Goal: Information Seeking & Learning: Understand process/instructions

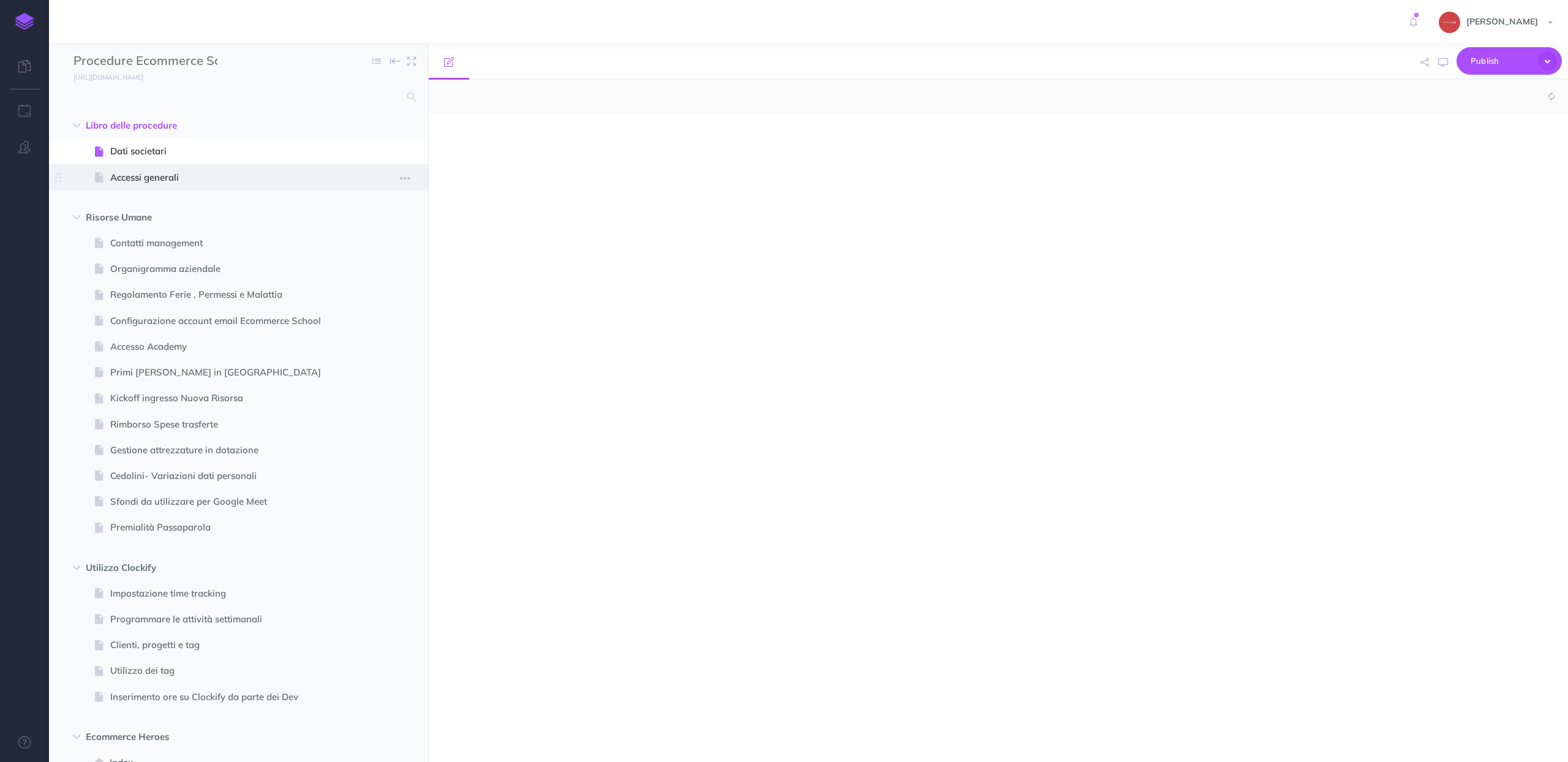
select select "null"
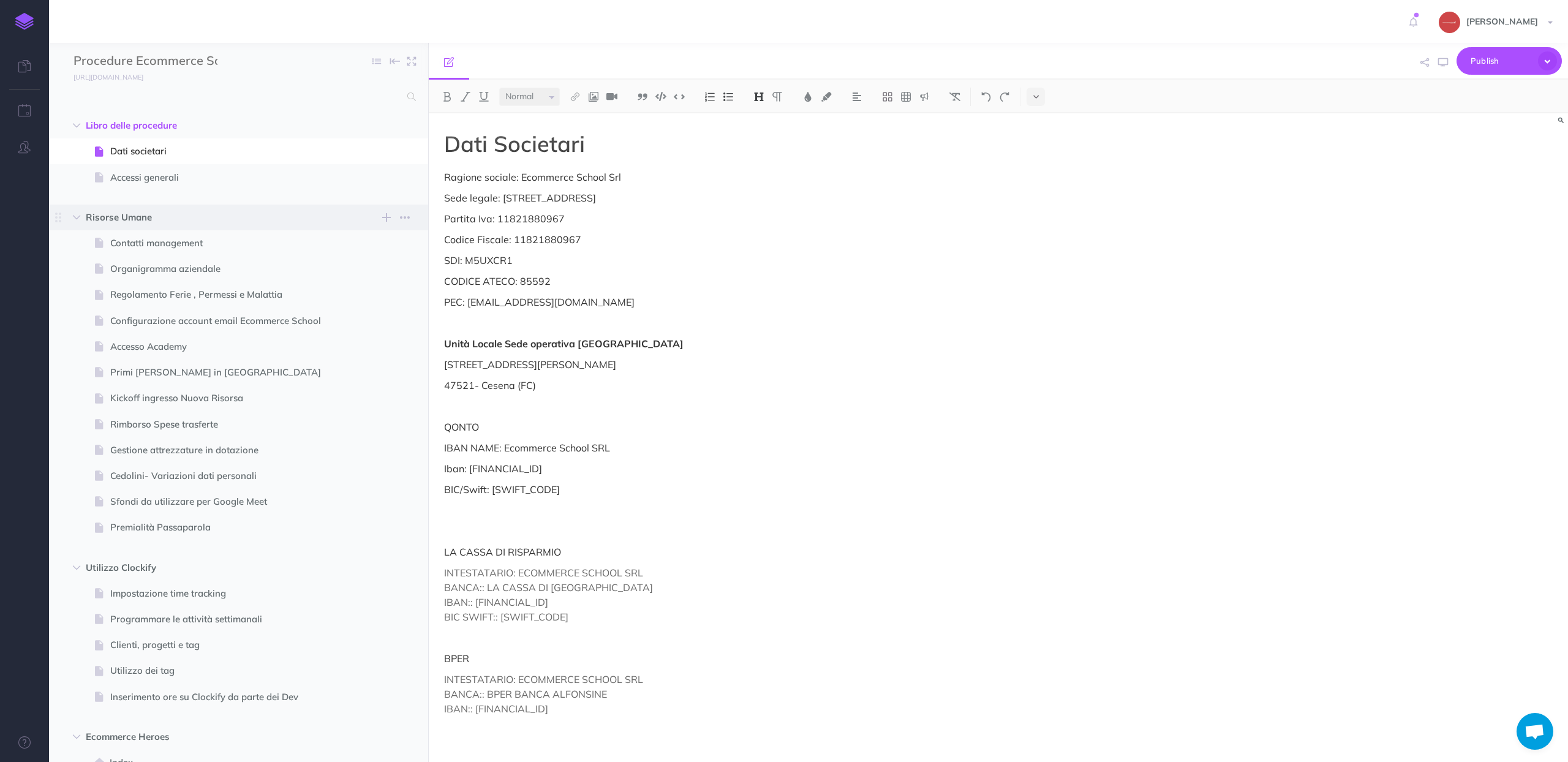
scroll to position [5927, 0]
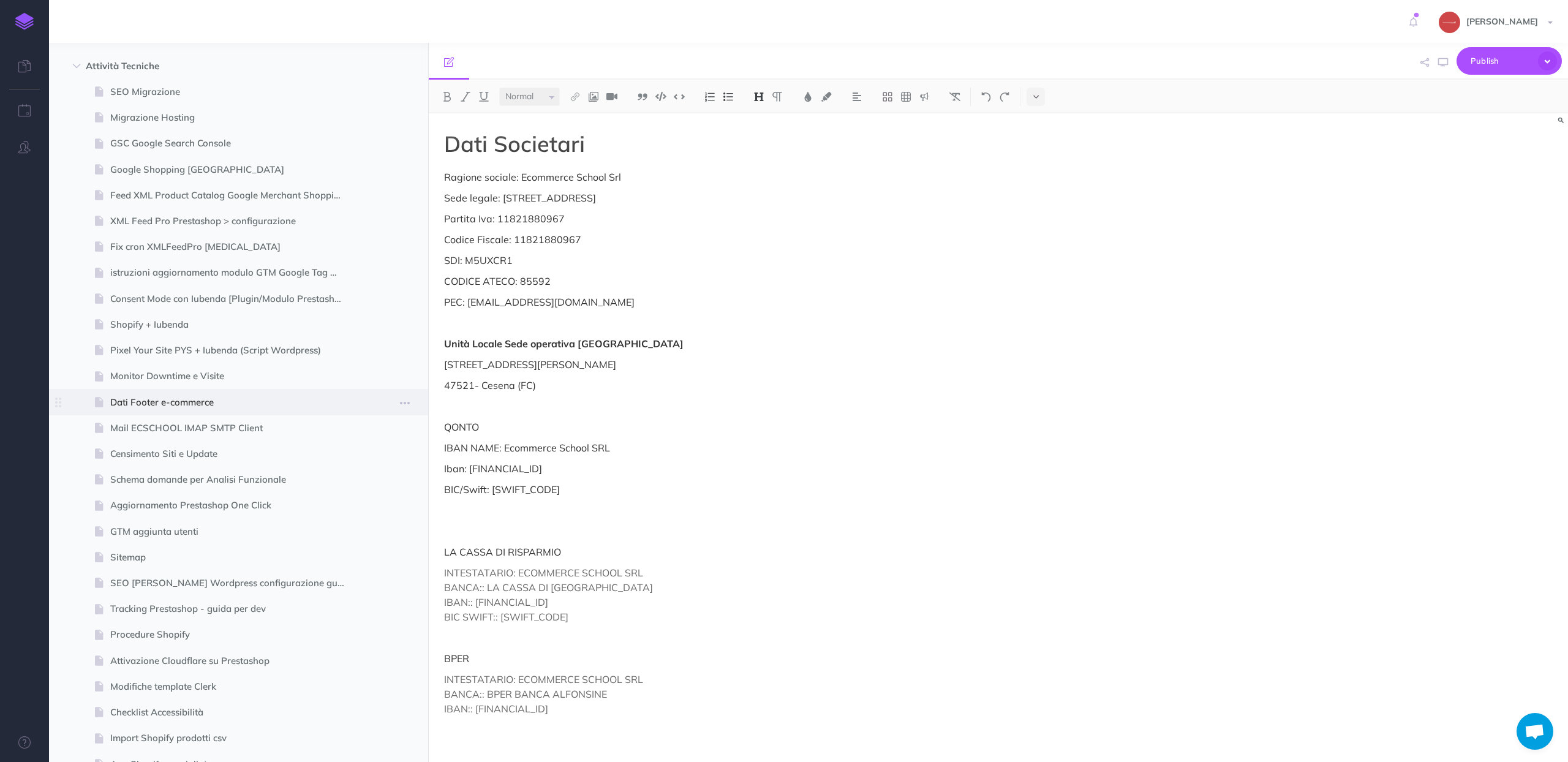
click at [231, 409] on span at bounding box center [239, 401] width 379 height 26
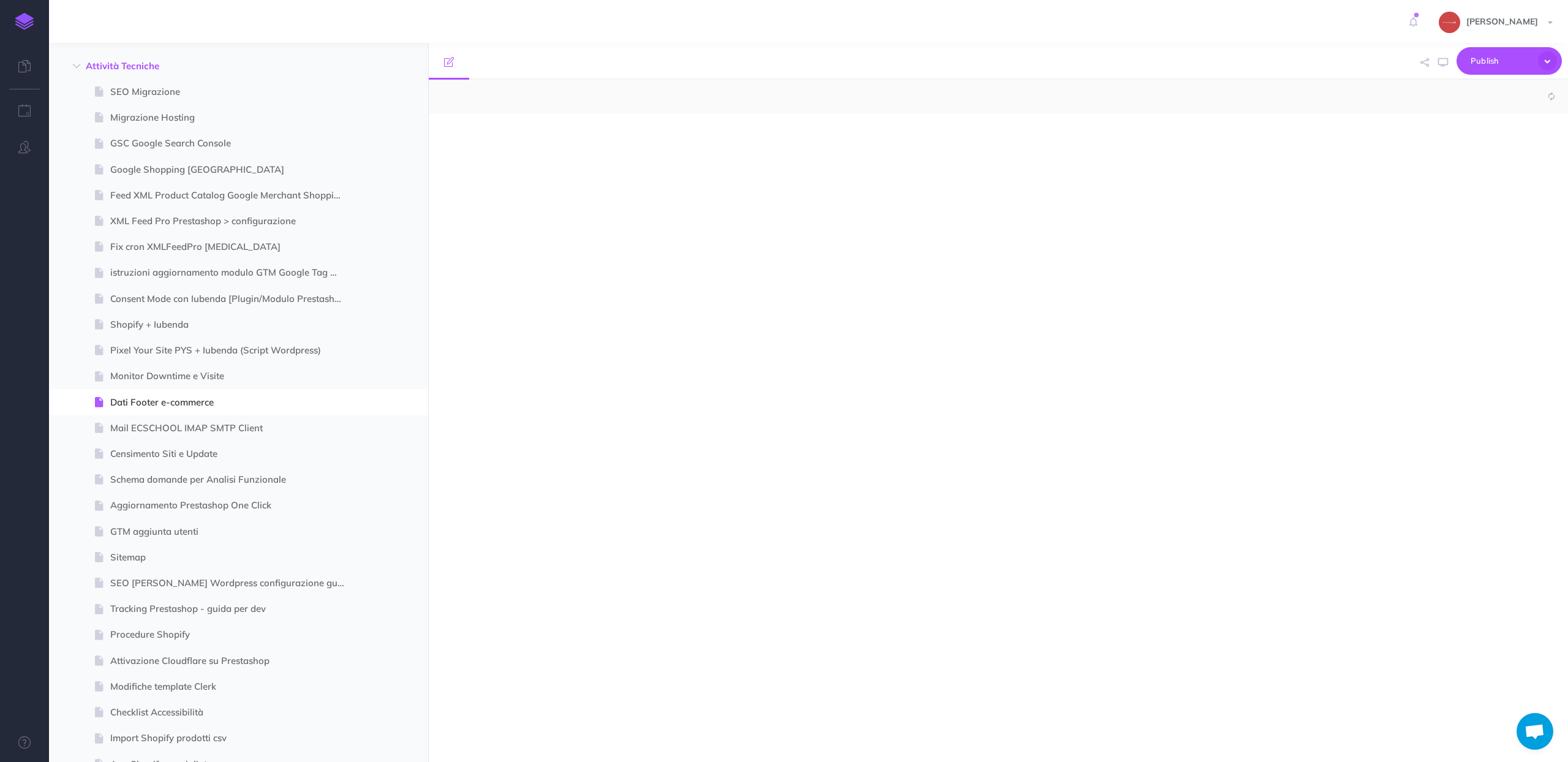
select select "null"
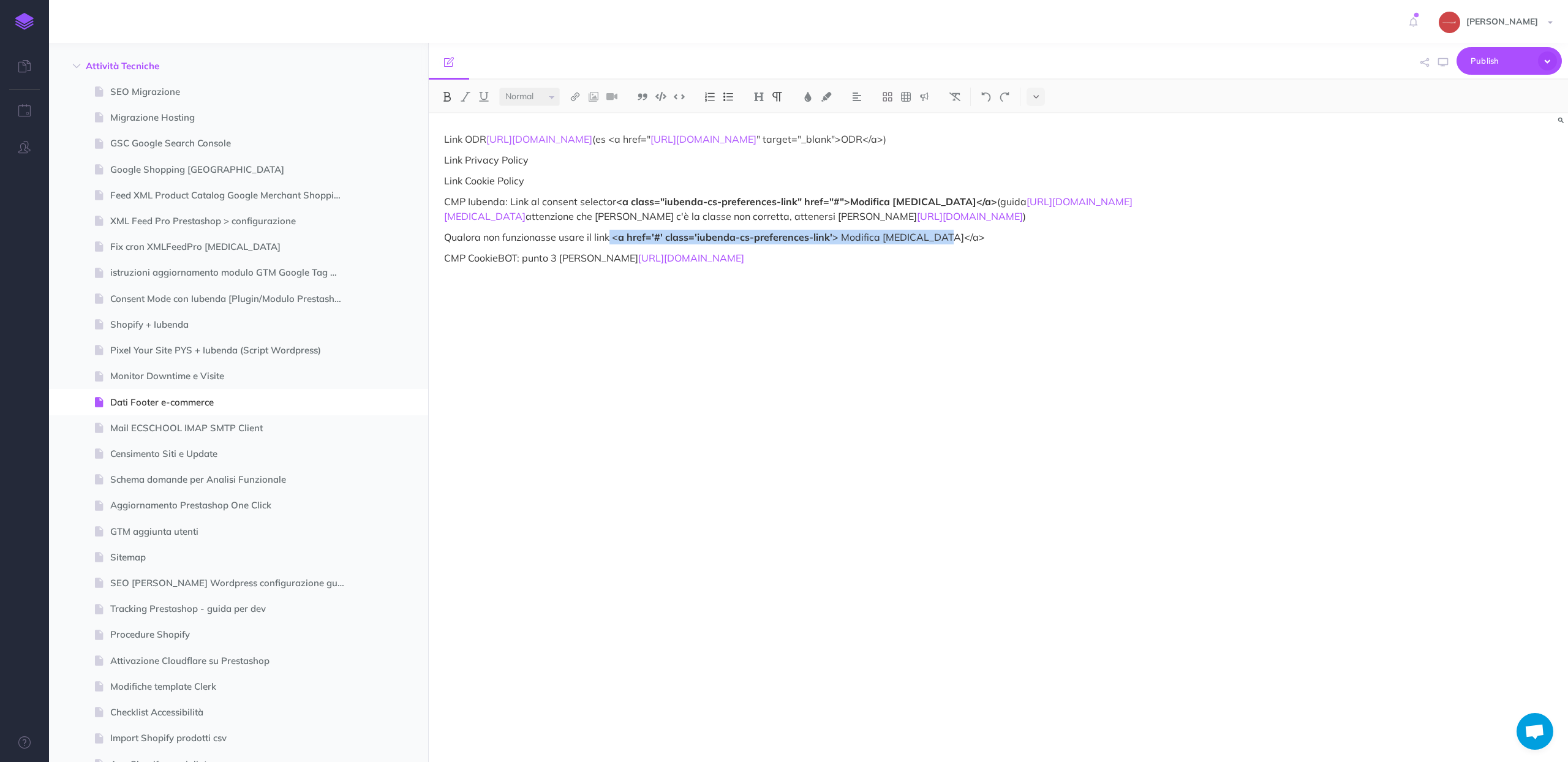
drag, startPoint x: 949, startPoint y: 253, endPoint x: 611, endPoint y: 249, distance: 338.0
click at [611, 244] on p "Qualora non funzionasse usare il link < a href='#' class='iubenda-cs-preference…" at bounding box center [827, 237] width 767 height 14
click at [745, 264] on link "[URL][DOMAIN_NAME]" at bounding box center [691, 258] width 106 height 12
click at [846, 250] on link "[URL][DOMAIN_NAME].." at bounding box center [830, 250] width 153 height 15
